Goal: Use online tool/utility

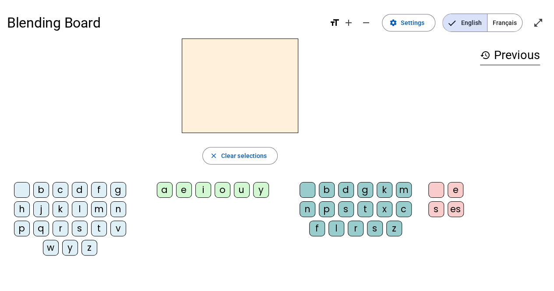
click at [81, 208] on div "l" at bounding box center [80, 209] width 16 height 16
click at [165, 191] on div "a" at bounding box center [165, 190] width 16 height 16
click at [495, 21] on span "Français" at bounding box center [504, 23] width 35 height 18
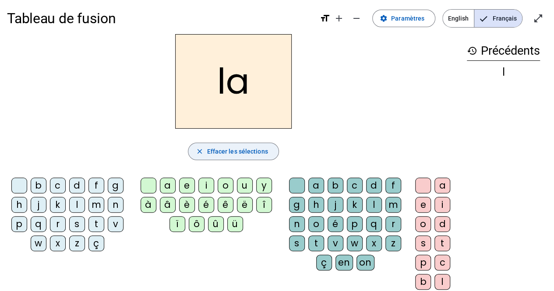
scroll to position [5, 0]
click at [74, 205] on div "l" at bounding box center [77, 204] width 16 height 16
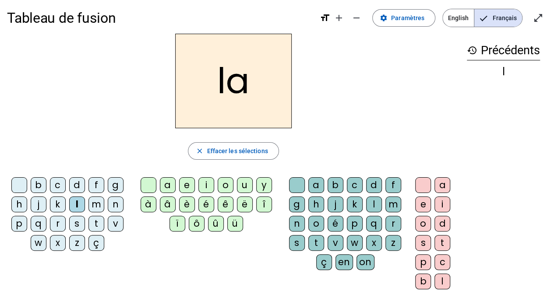
click at [184, 187] on div "e" at bounding box center [187, 185] width 16 height 16
click at [76, 201] on div "l" at bounding box center [77, 204] width 16 height 16
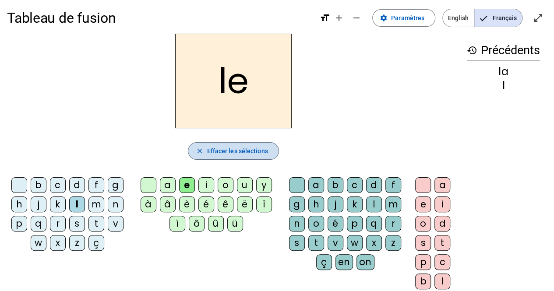
click at [218, 144] on span "button" at bounding box center [233, 150] width 90 height 21
